Goal: Find specific page/section: Find specific page/section

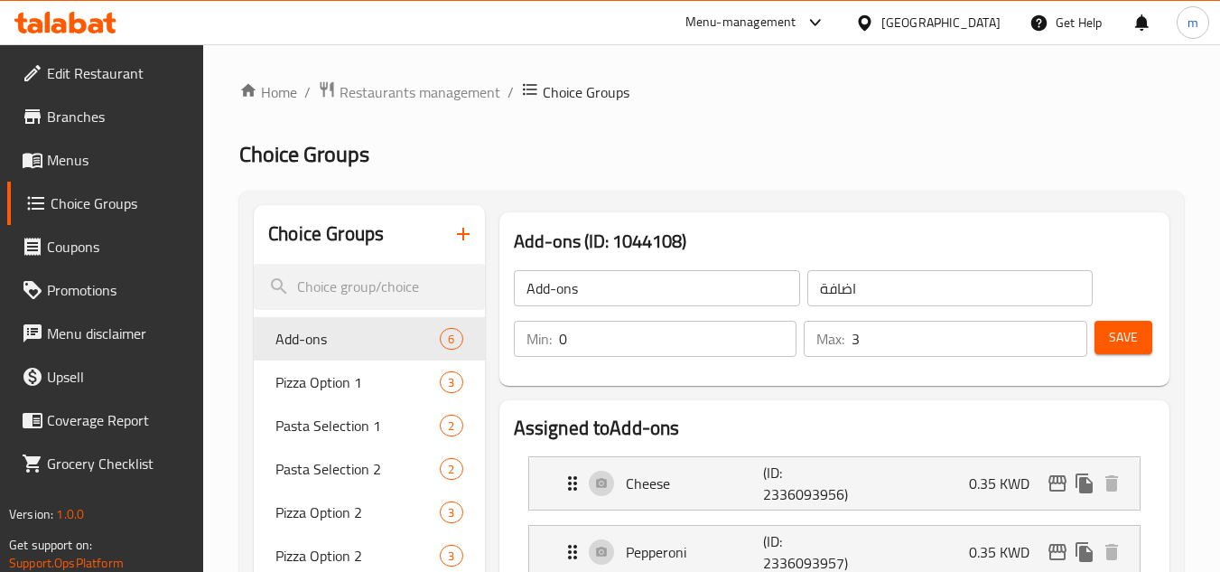
drag, startPoint x: 0, startPoint y: 0, endPoint x: 88, endPoint y: 110, distance: 140.8
click at [88, 110] on span "Branches" at bounding box center [118, 117] width 143 height 22
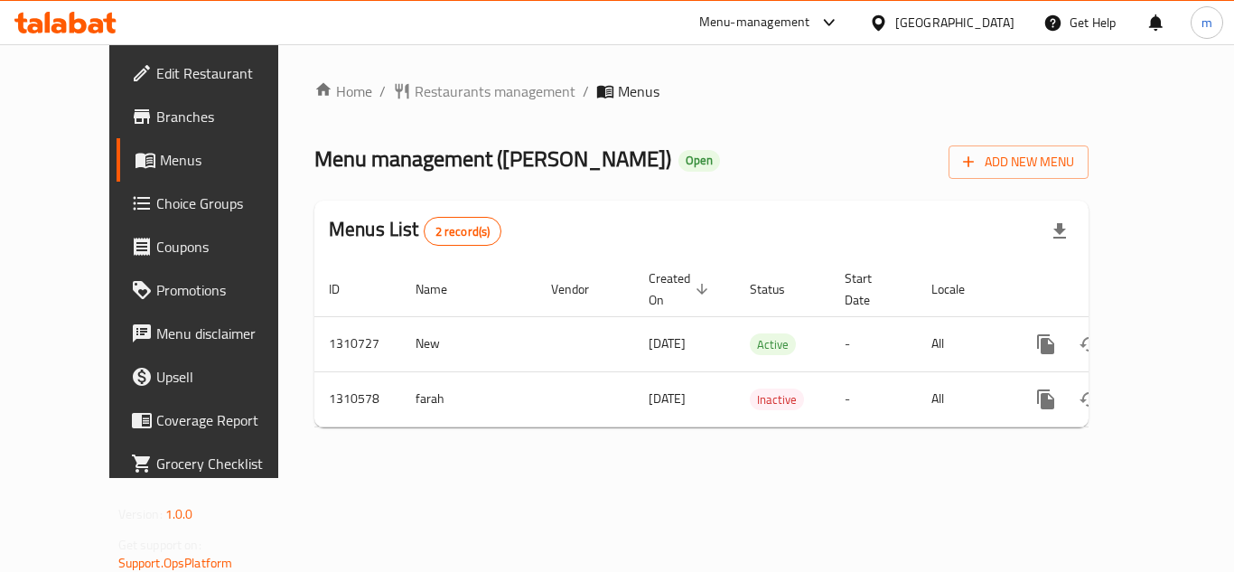
drag, startPoint x: 850, startPoint y: 95, endPoint x: 635, endPoint y: 104, distance: 215.1
click at [849, 96] on ol "Home / Restaurants management / Menus" at bounding box center [701, 91] width 774 height 22
click at [415, 97] on span "Restaurants management" at bounding box center [495, 91] width 161 height 22
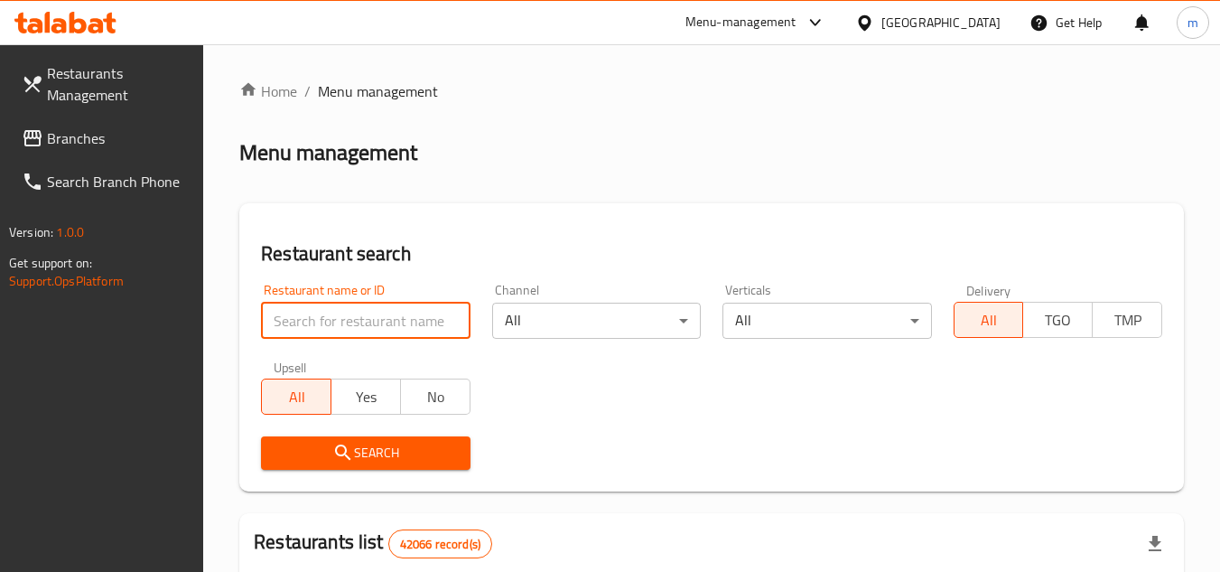
click at [316, 335] on input "search" at bounding box center [365, 321] width 209 height 36
paste input "705490"
type input "705490"
click at [346, 439] on button "Search" at bounding box center [365, 452] width 209 height 33
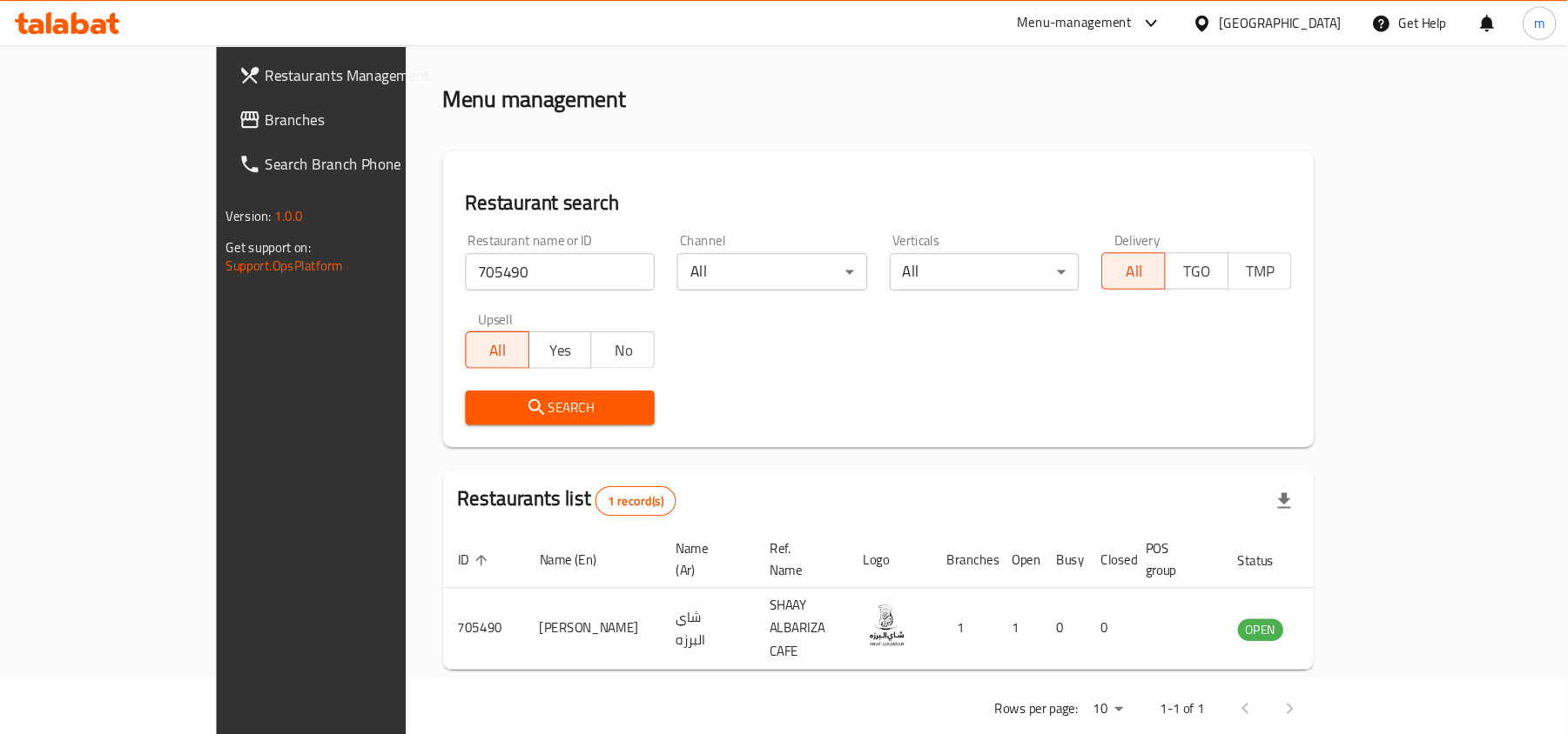
scroll to position [9, 0]
